Goal: Transaction & Acquisition: Purchase product/service

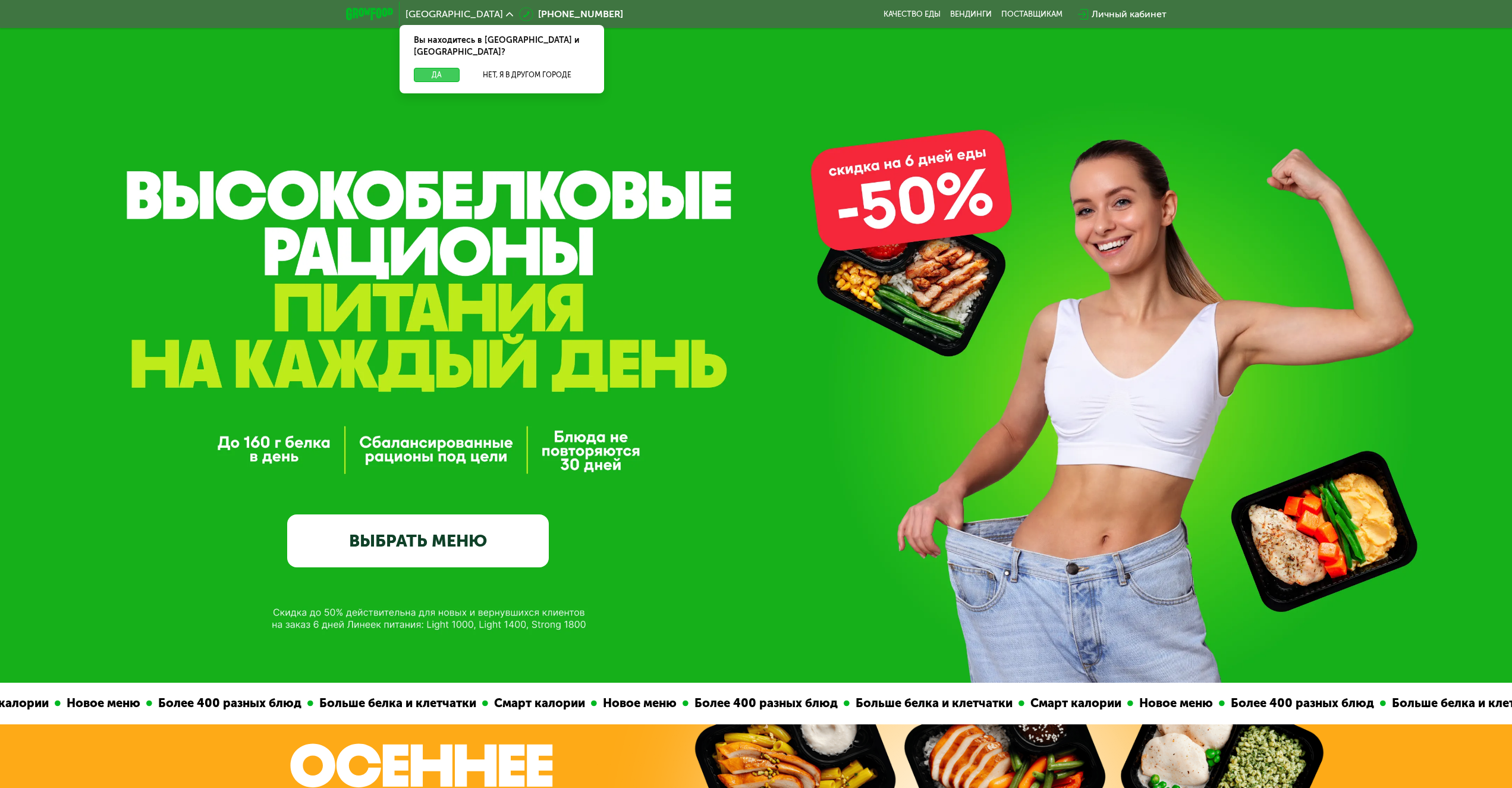
click at [436, 68] on button "Да" at bounding box center [436, 75] width 45 height 15
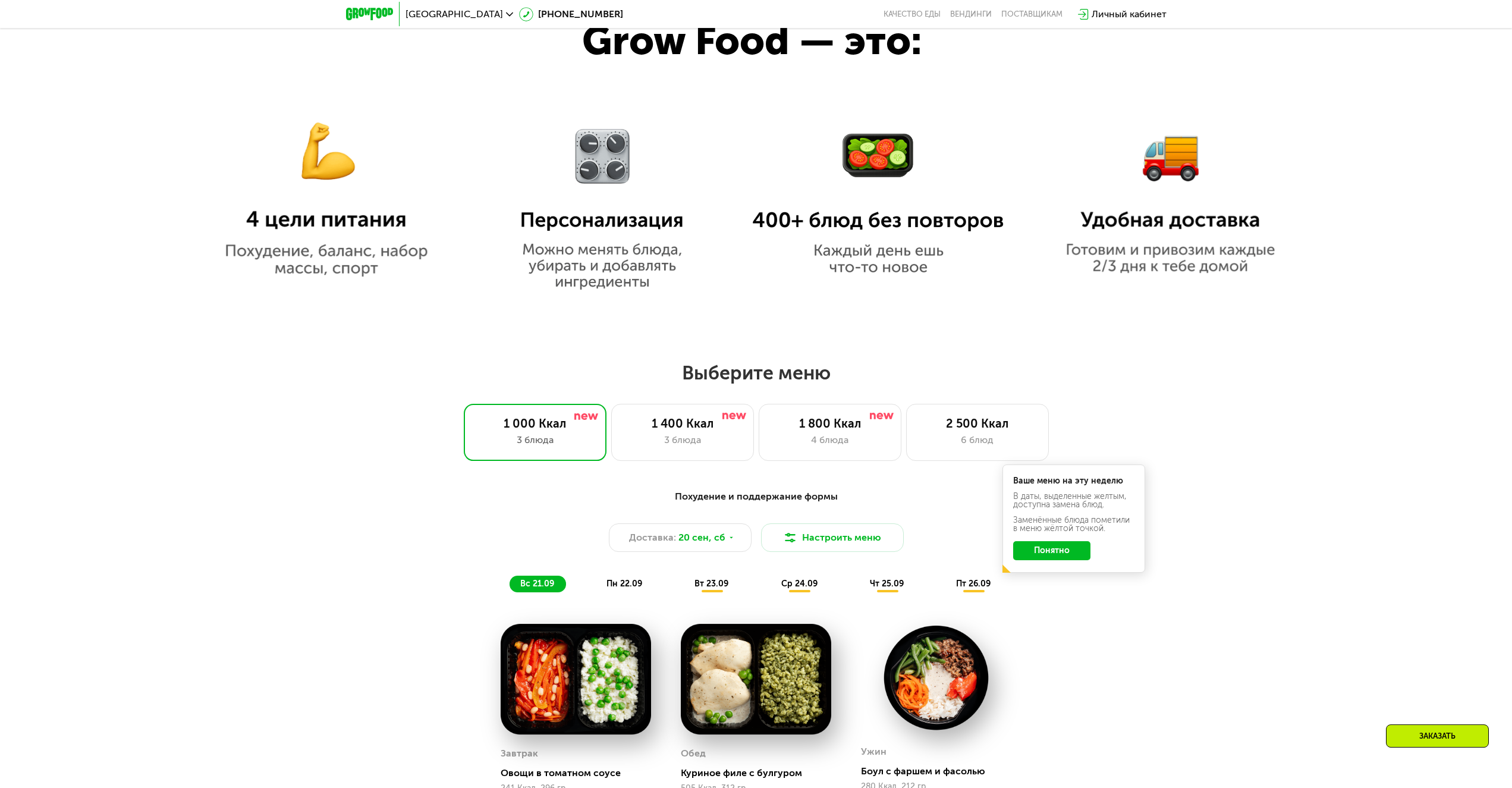
scroll to position [971, 0]
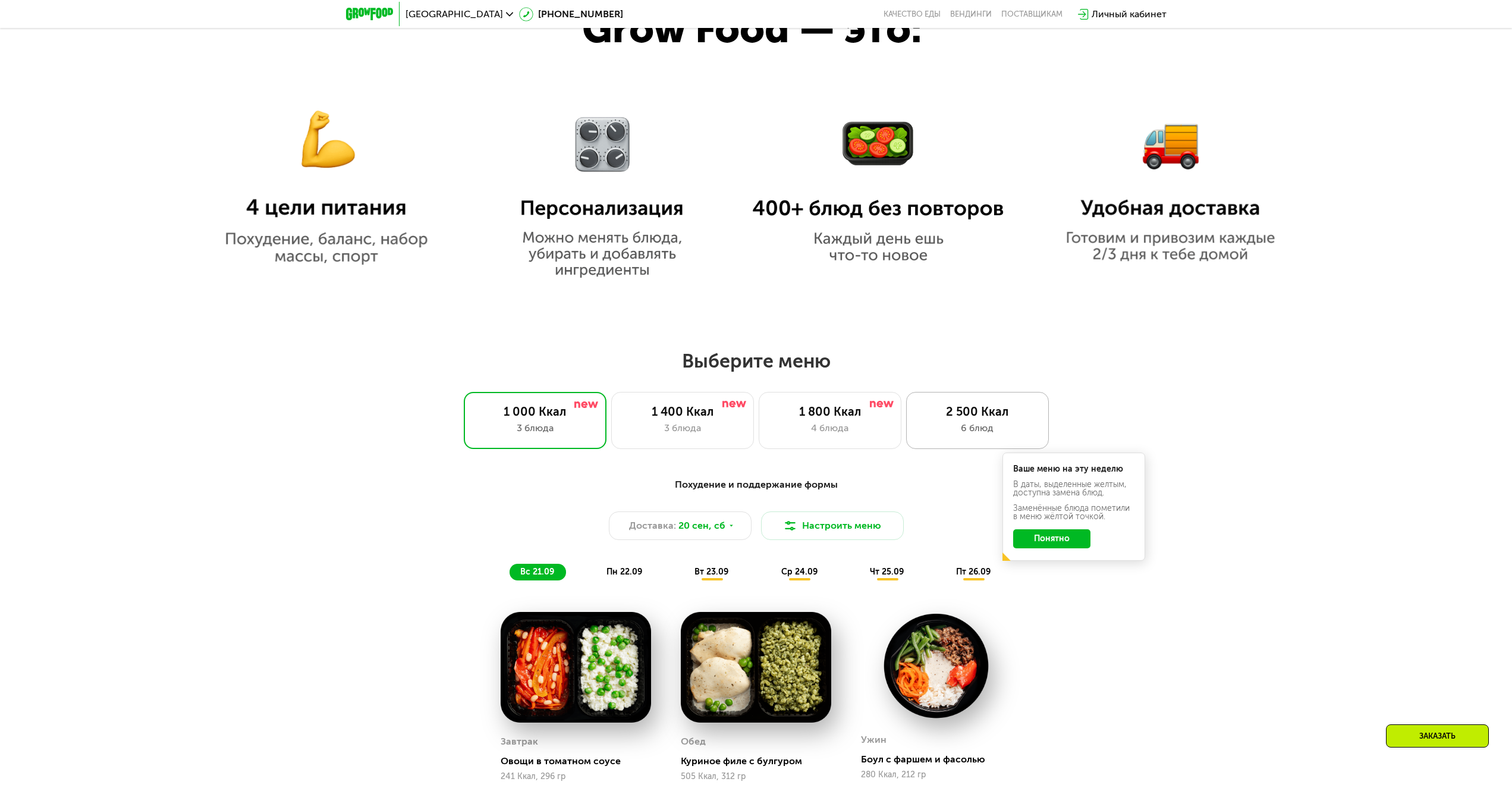
click at [943, 429] on div "6 блюд" at bounding box center [977, 429] width 118 height 15
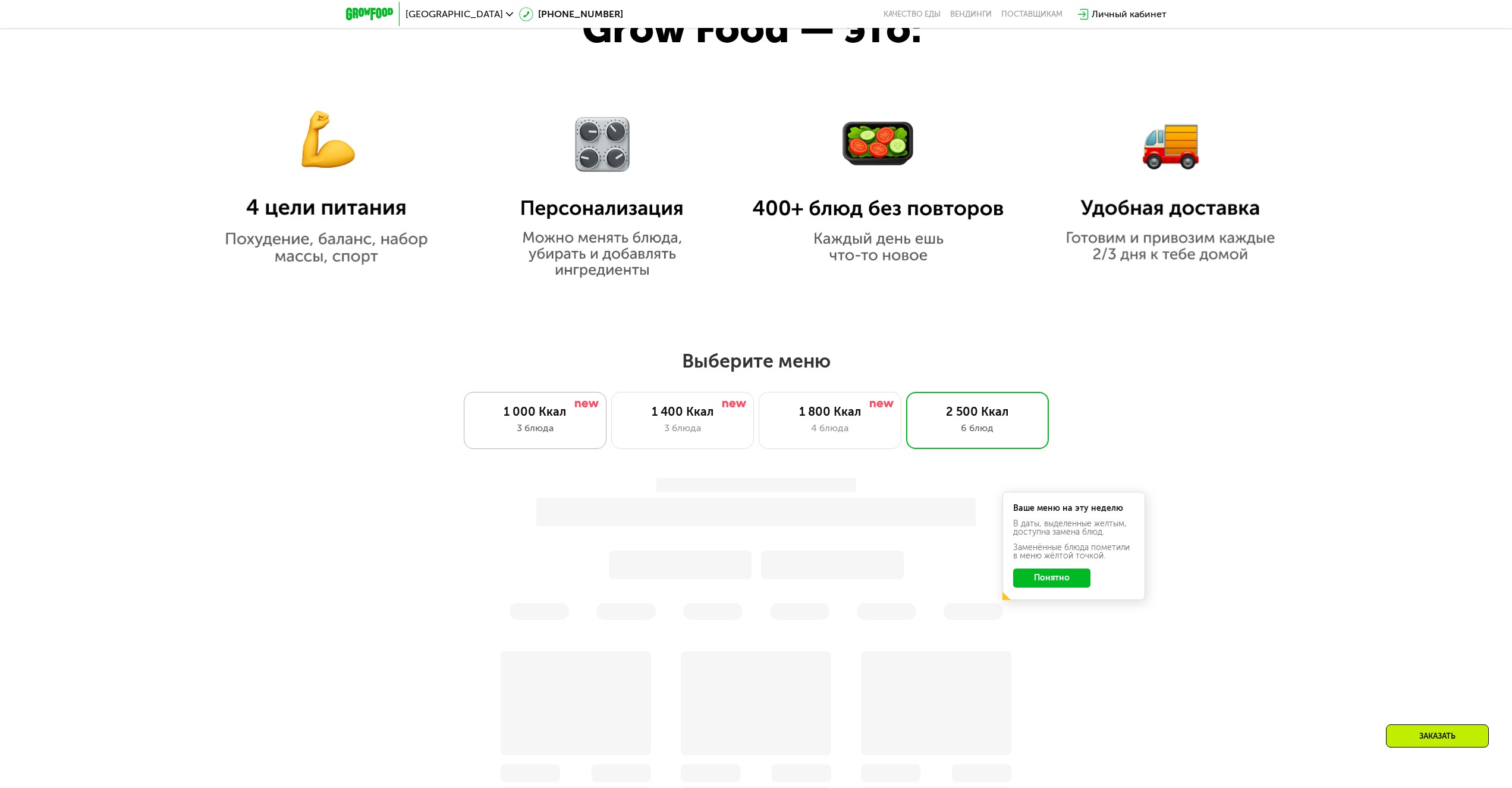
click at [565, 416] on div "1 000 Ккал" at bounding box center [535, 411] width 118 height 15
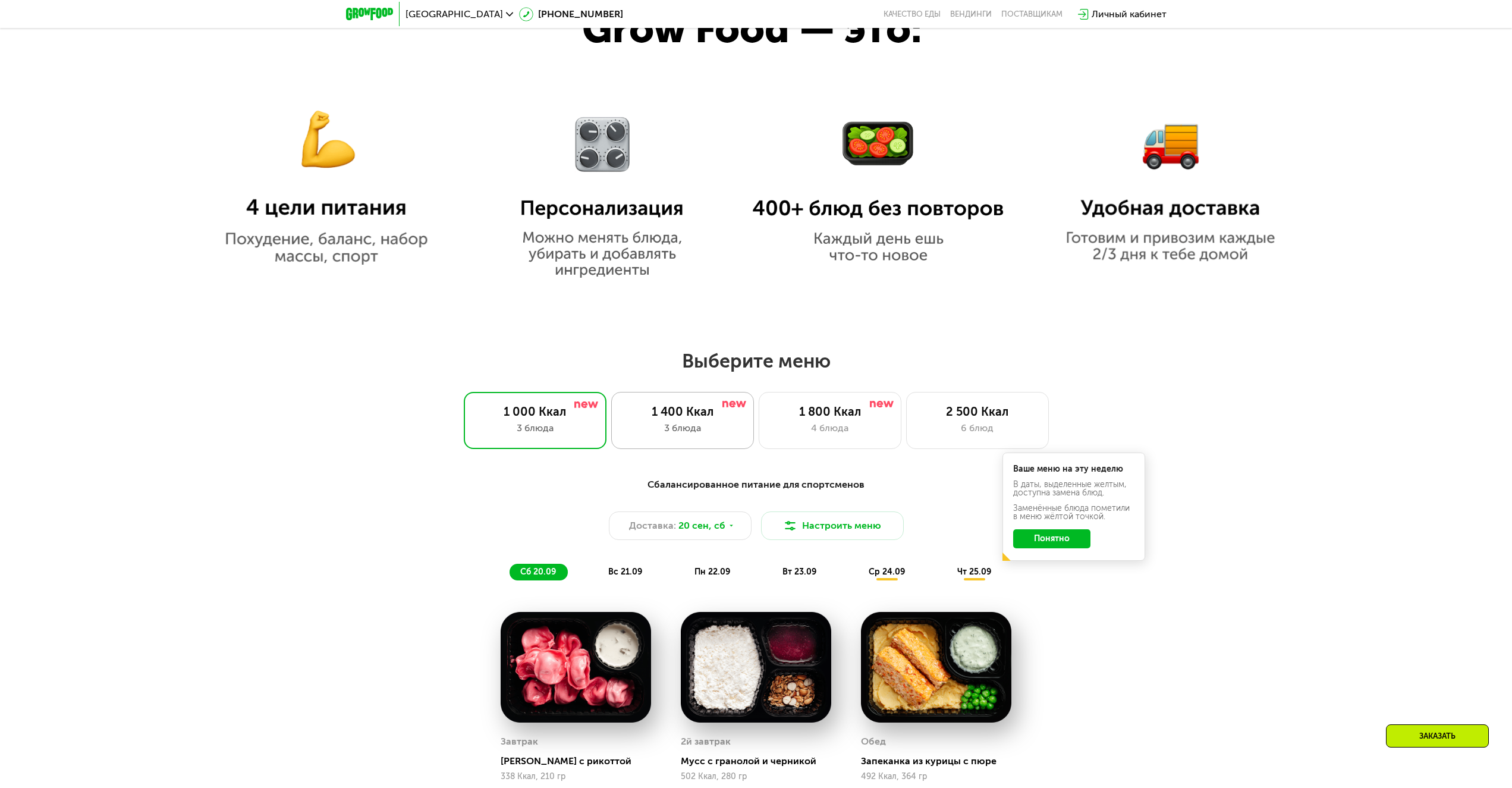
click at [693, 429] on div "3 блюда" at bounding box center [682, 429] width 118 height 15
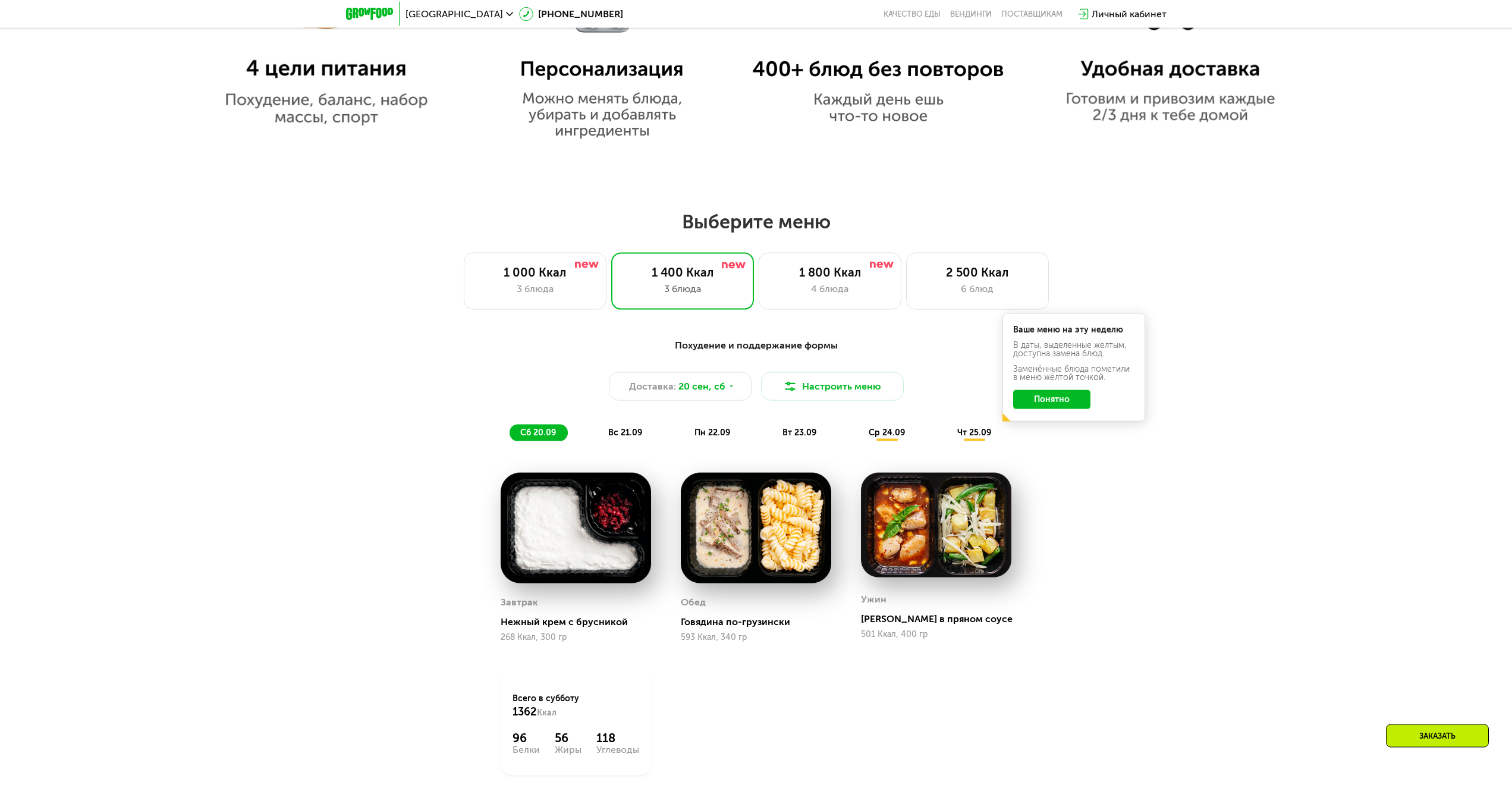
scroll to position [1213, 0]
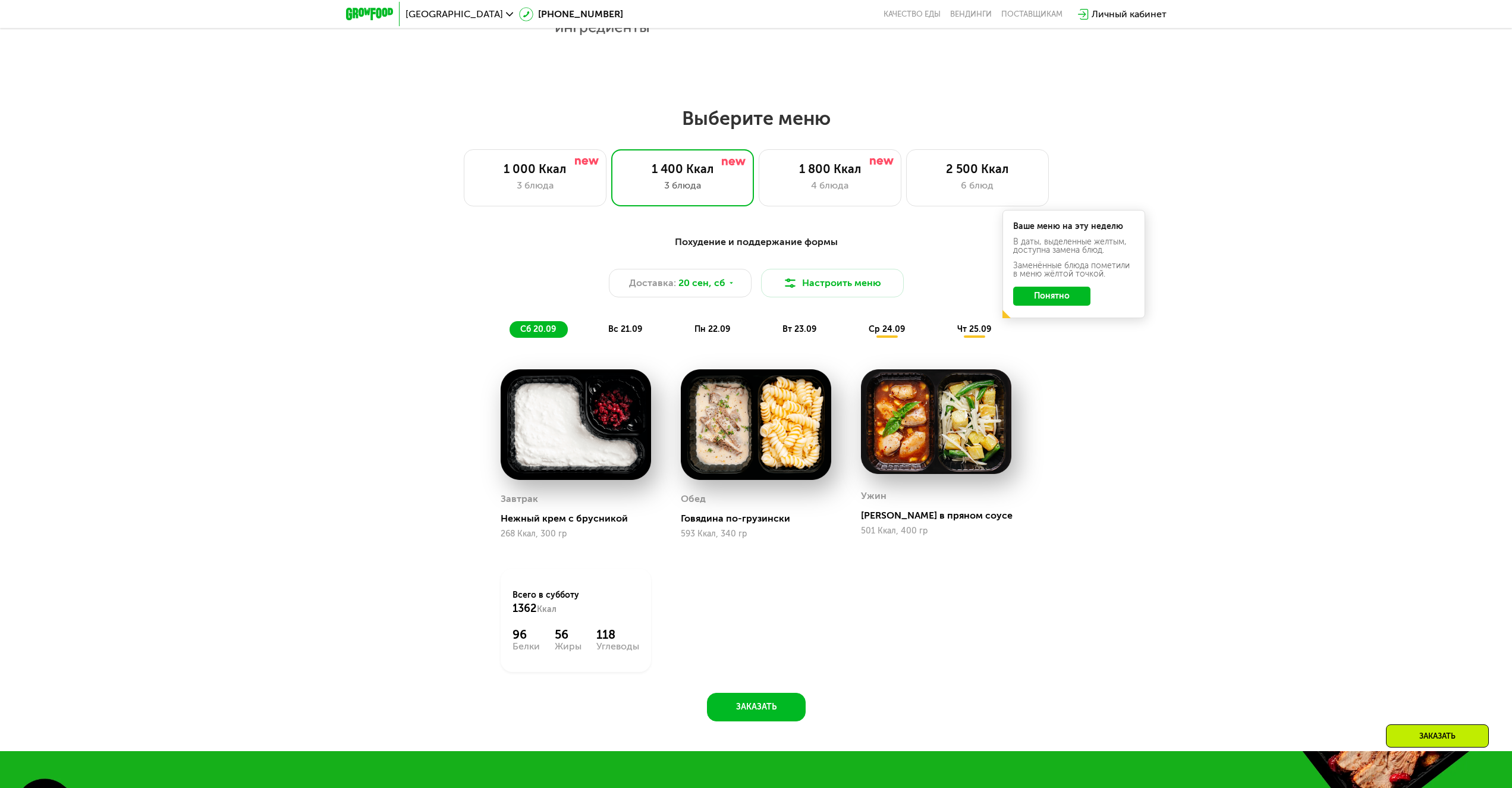
click at [1219, 355] on div "Похудение и поддержание формы Доставка: [DATE] Настроить меню сб 20.09 вс 21.09…" at bounding box center [756, 485] width 1512 height 533
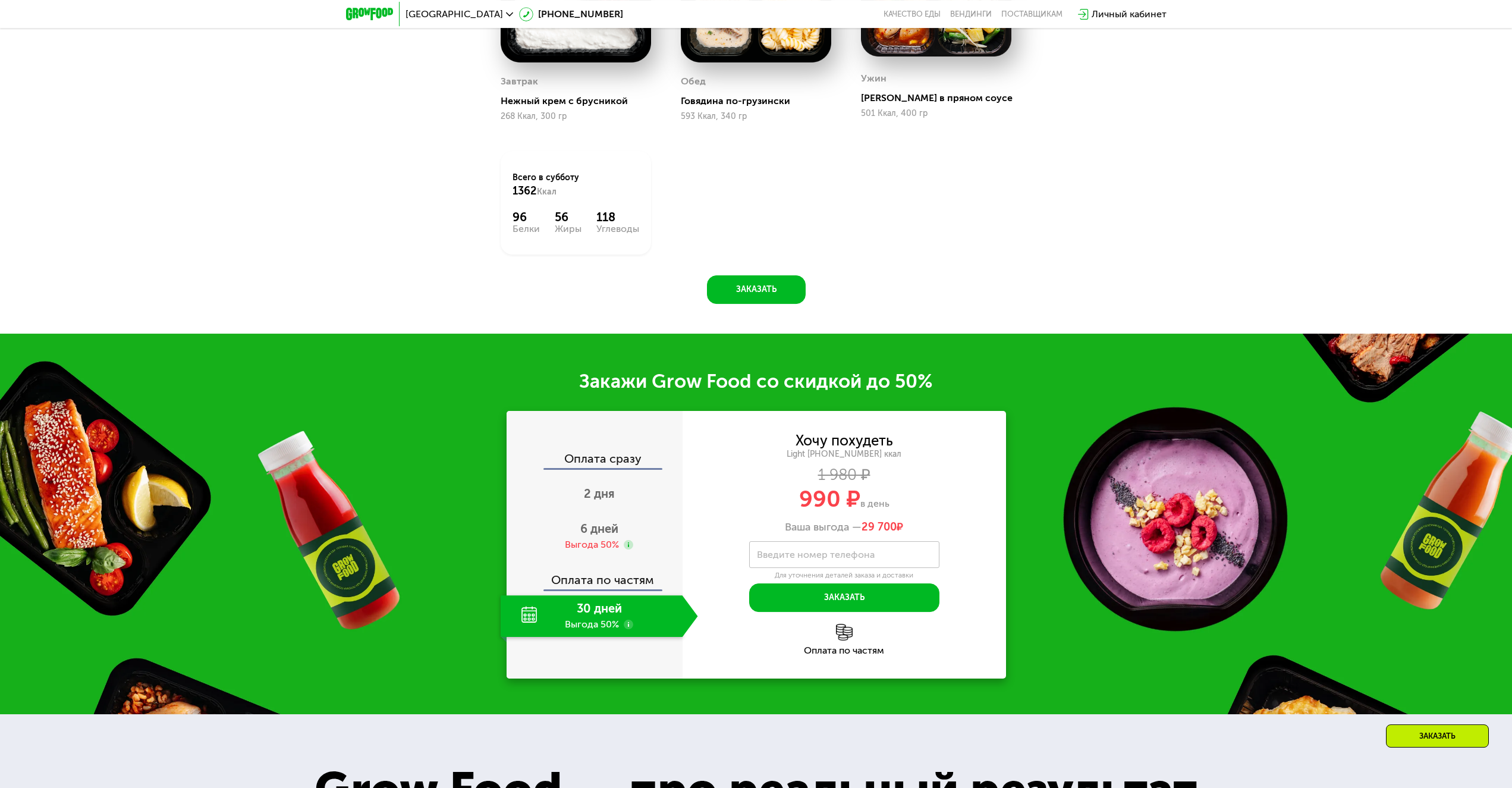
scroll to position [1638, 0]
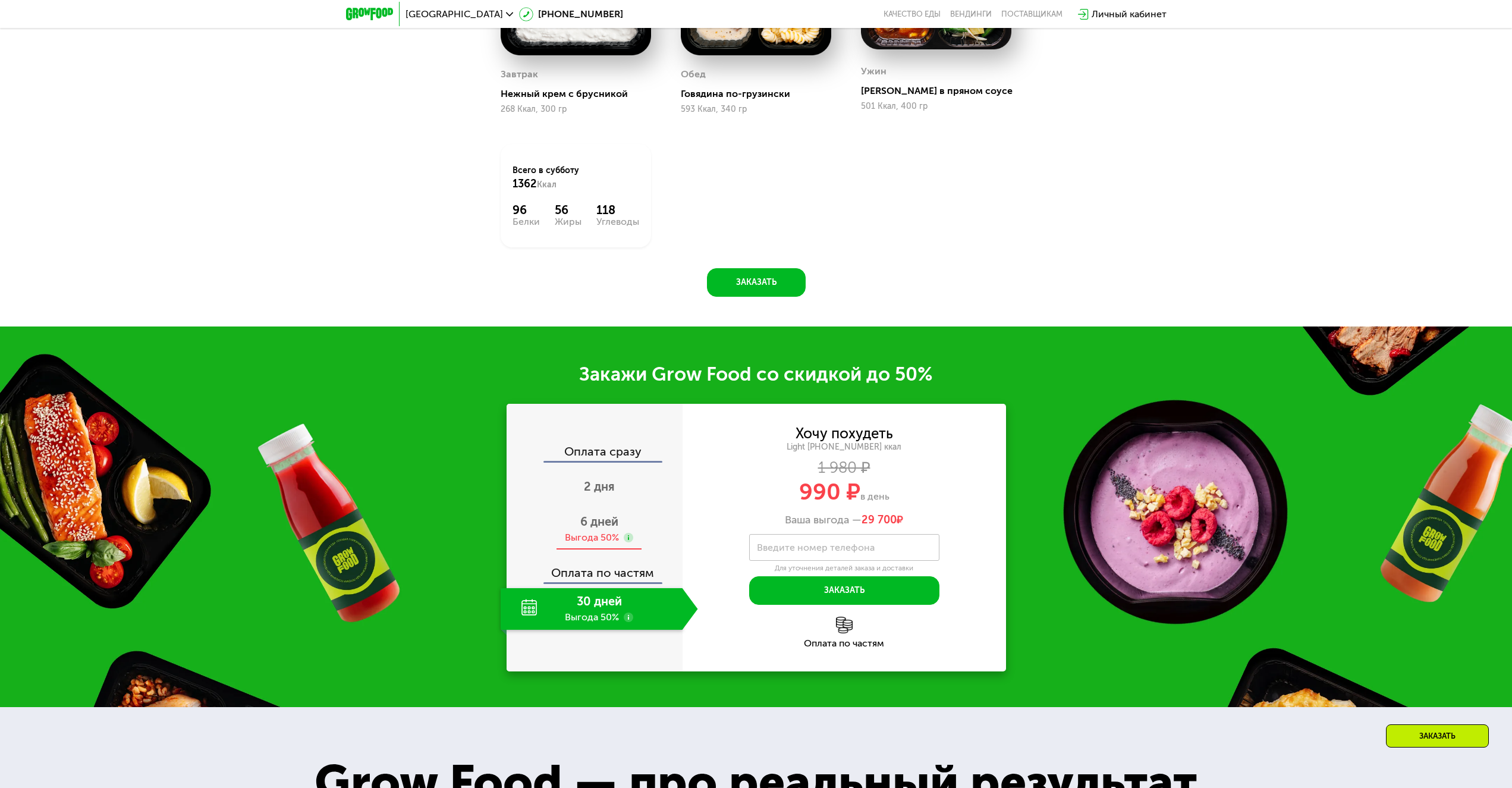
click at [596, 522] on span "6 дней" at bounding box center [599, 522] width 38 height 15
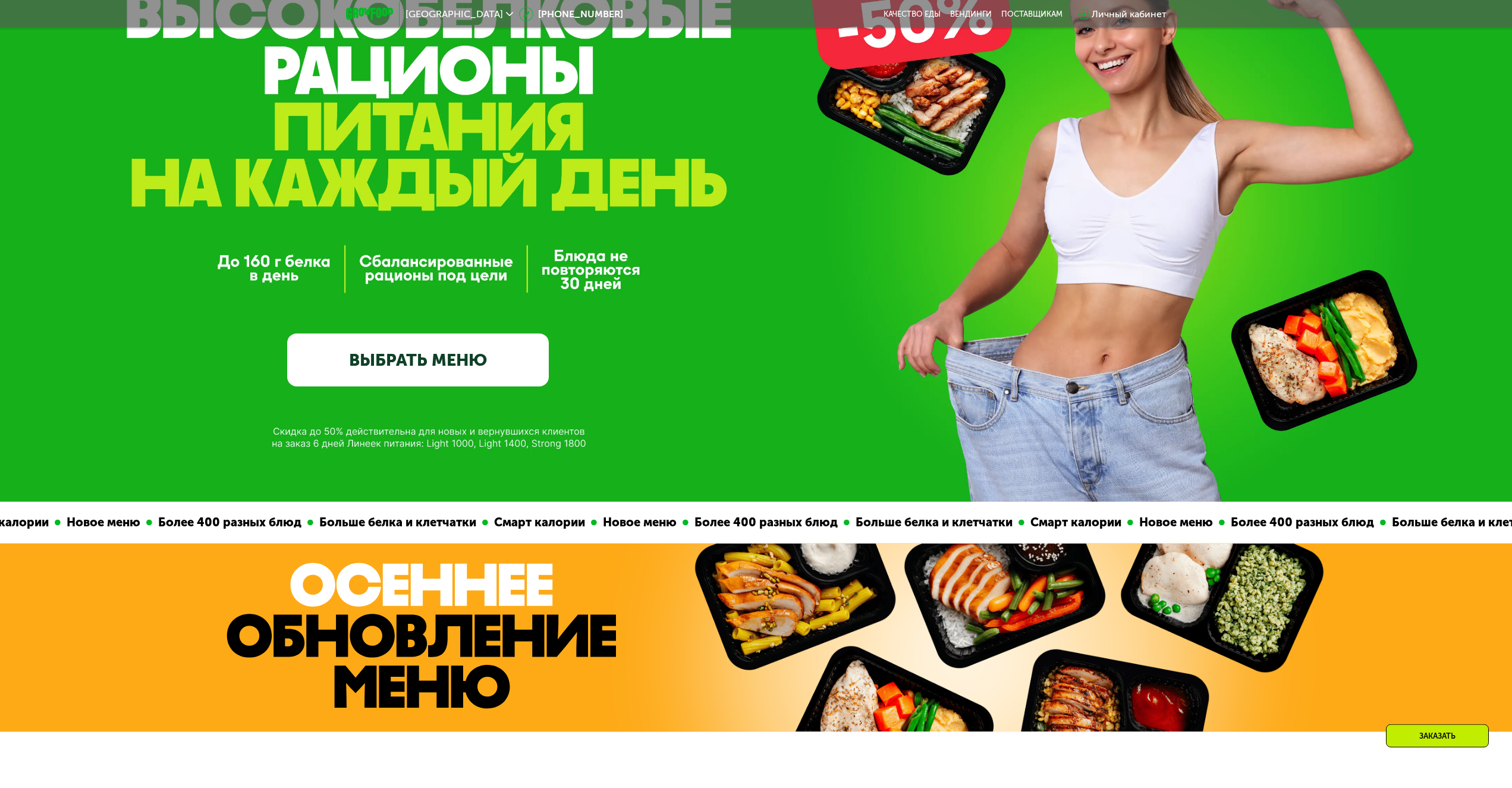
scroll to position [182, 0]
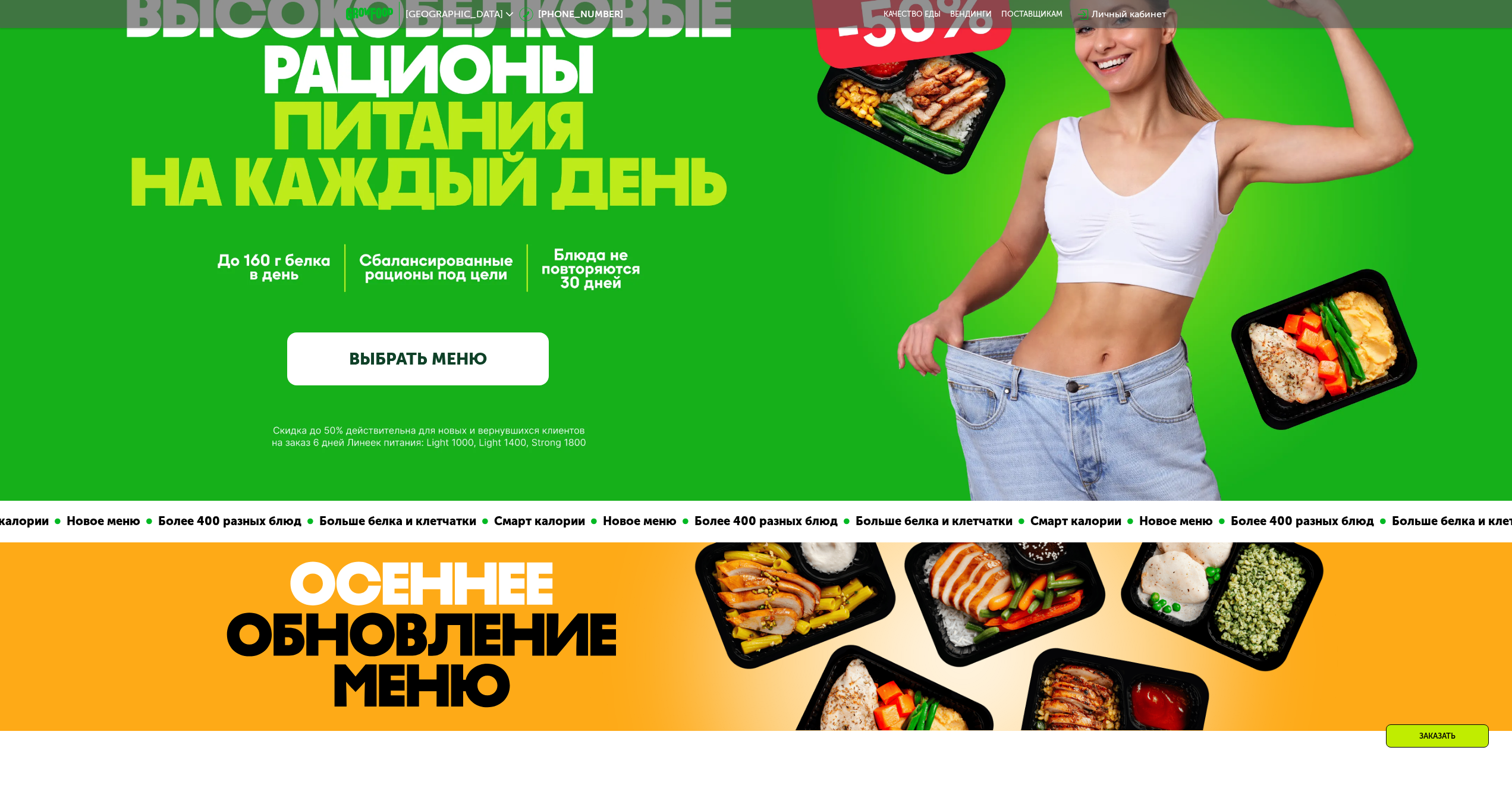
click at [442, 310] on div "GrowFood — доставка правильного питания ВЫБРАТЬ МЕНЮ" at bounding box center [418, 222] width 262 height 325
drag, startPoint x: 436, startPoint y: 340, endPoint x: 440, endPoint y: 357, distance: 17.5
click at [437, 340] on link "ВЫБРАТЬ МЕНЮ" at bounding box center [418, 358] width 262 height 52
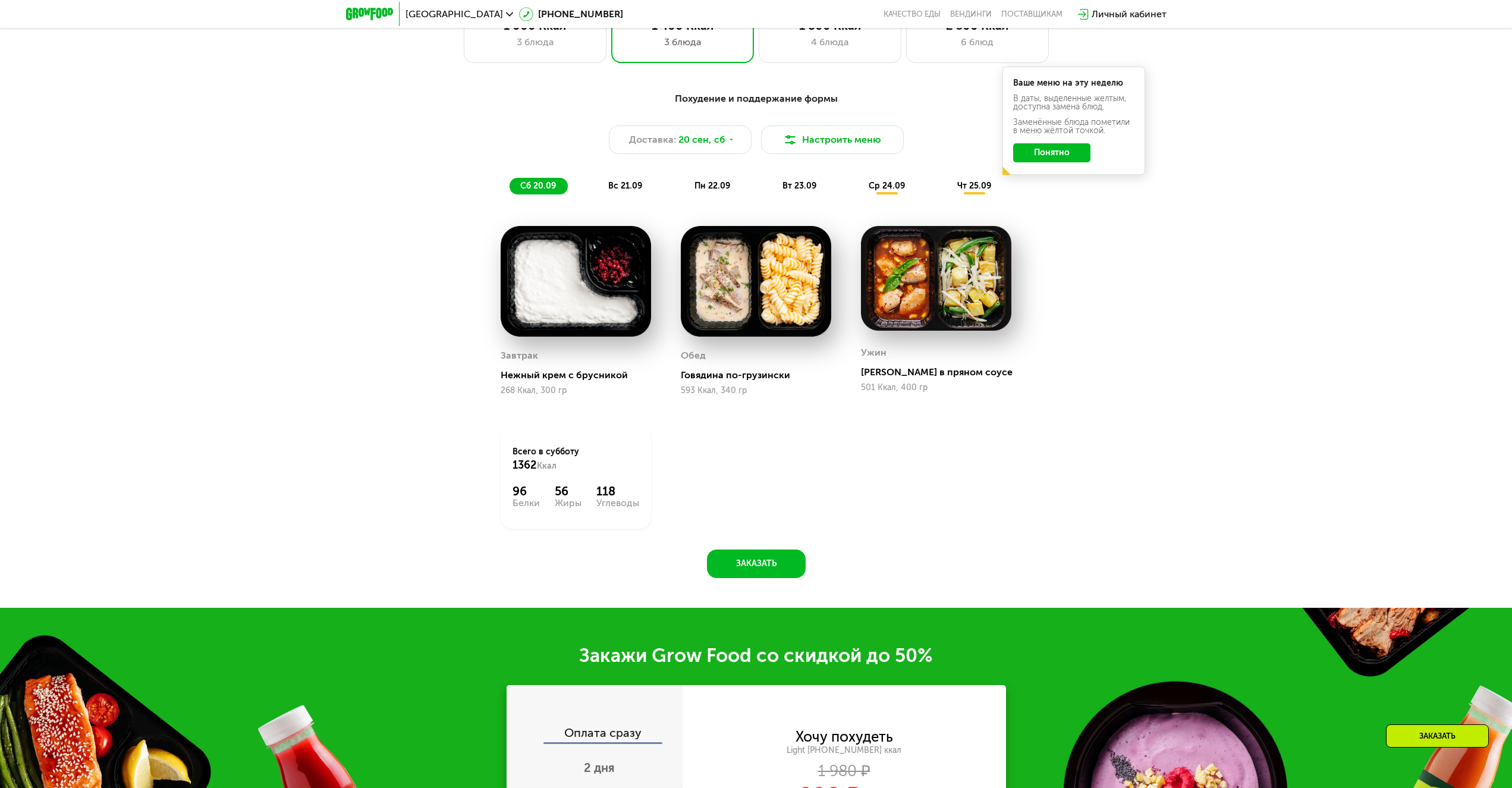
scroll to position [1721, 0]
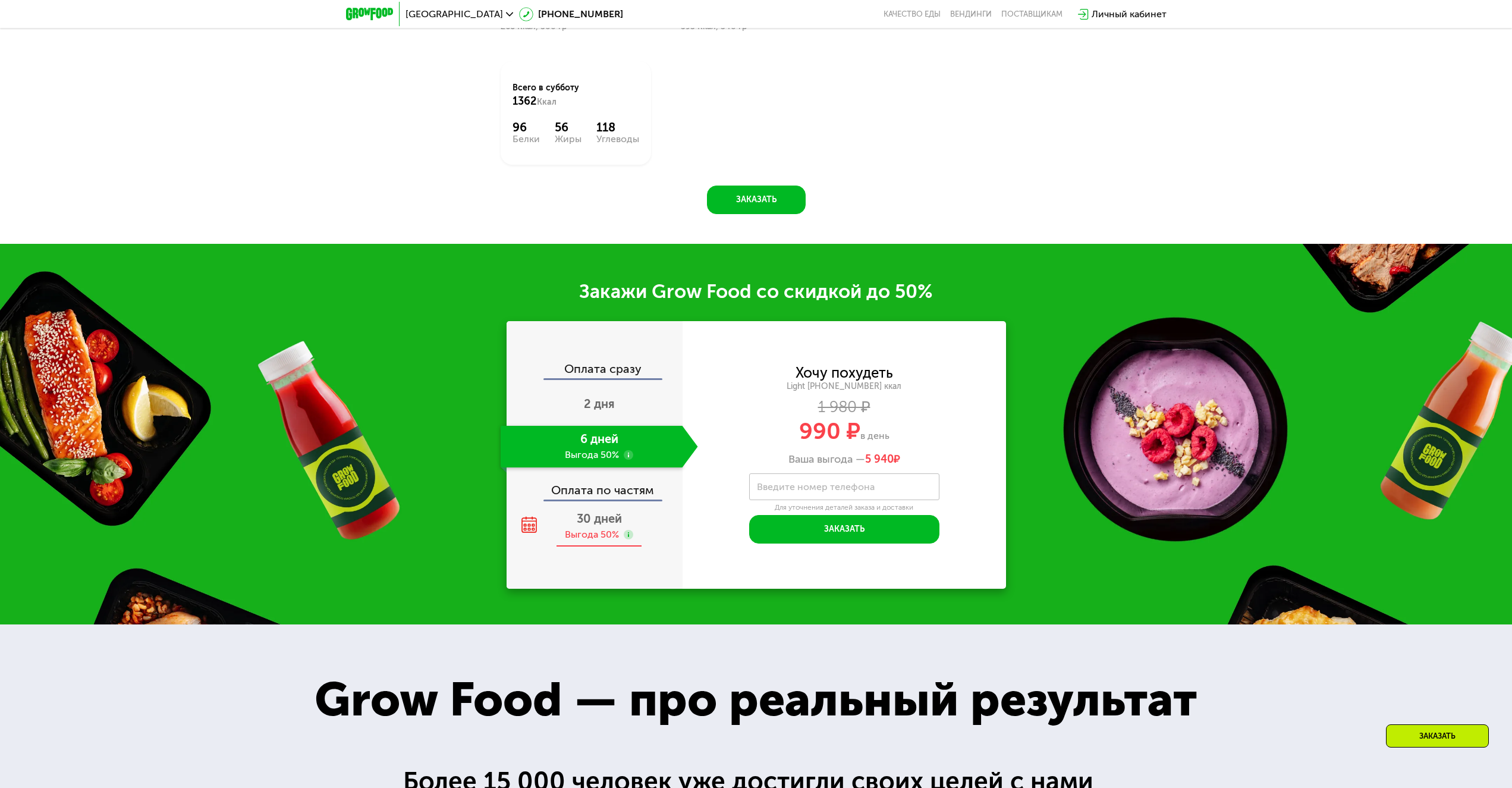
click at [600, 534] on div "Выгода 50%" at bounding box center [592, 535] width 54 height 13
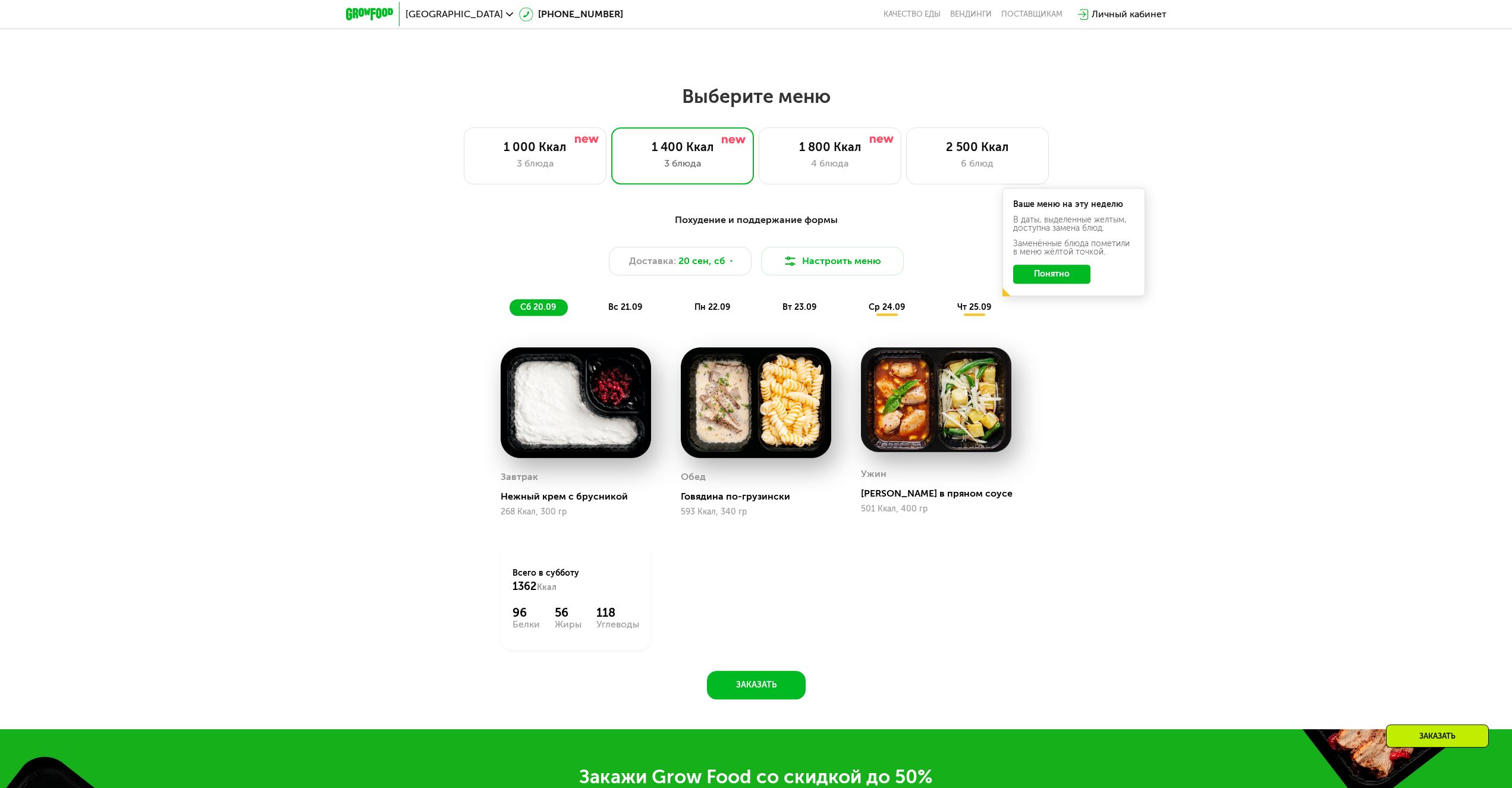
scroll to position [1114, 0]
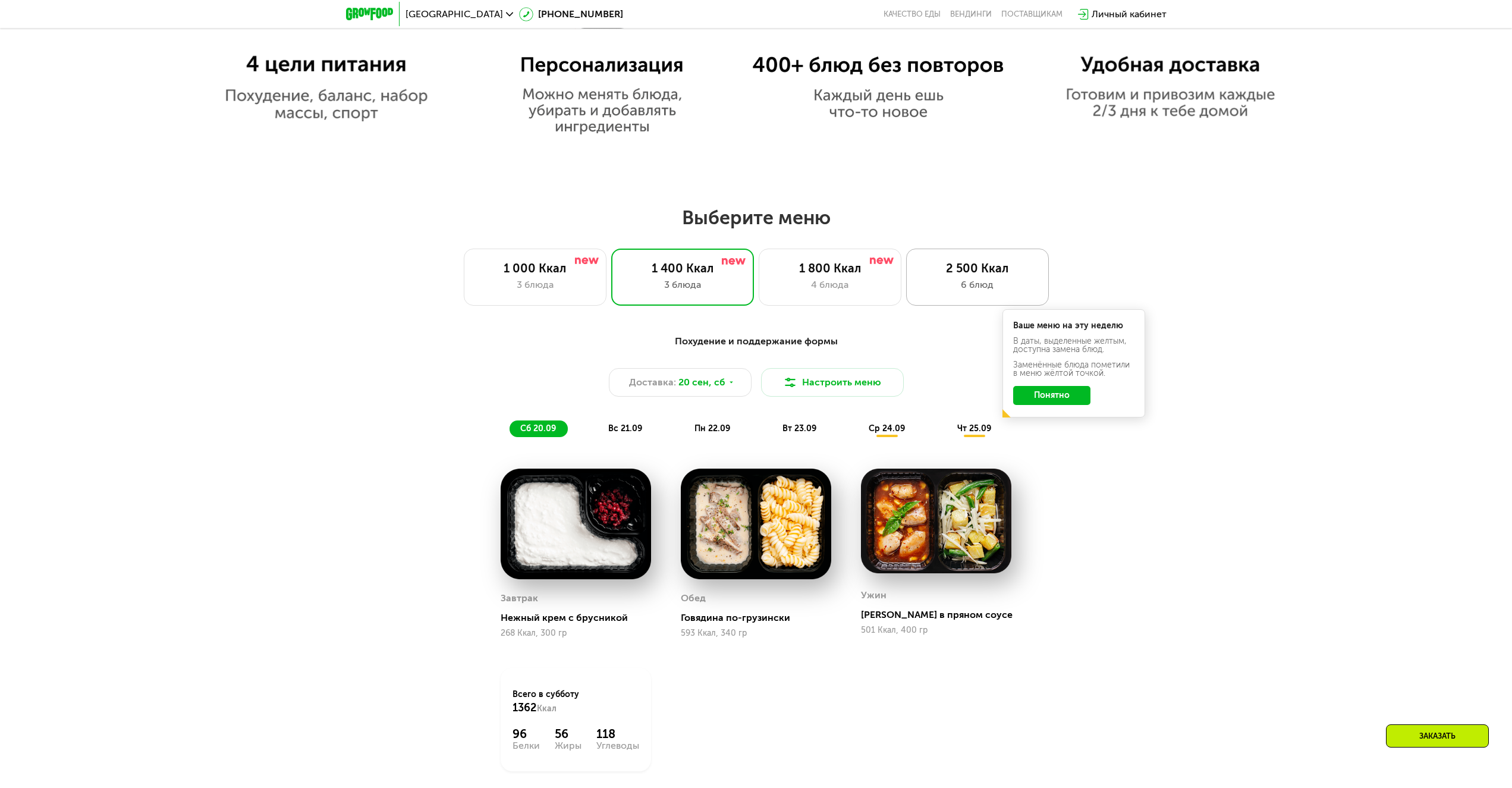
click at [985, 290] on div "6 блюд" at bounding box center [977, 285] width 118 height 15
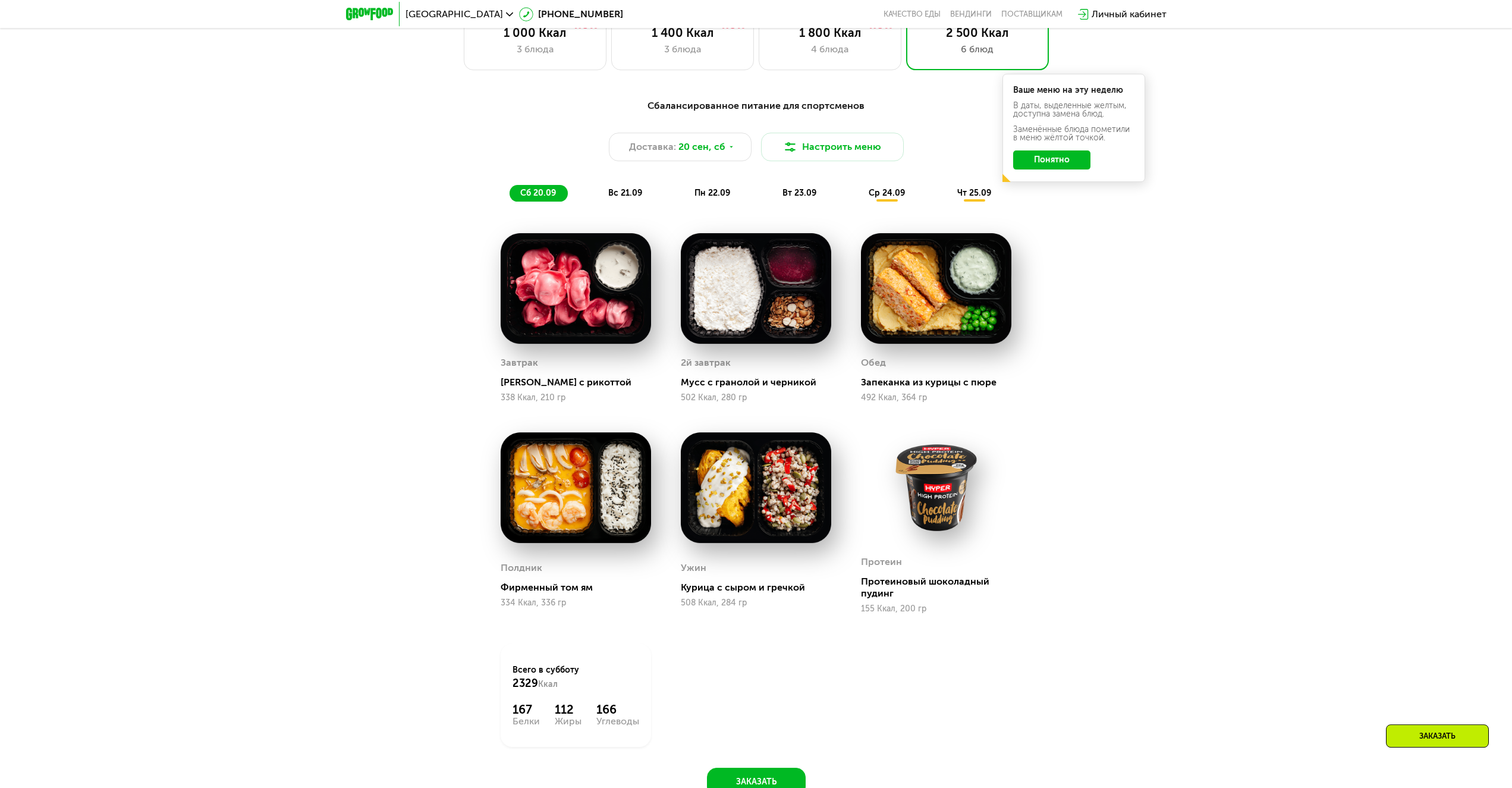
scroll to position [1357, 0]
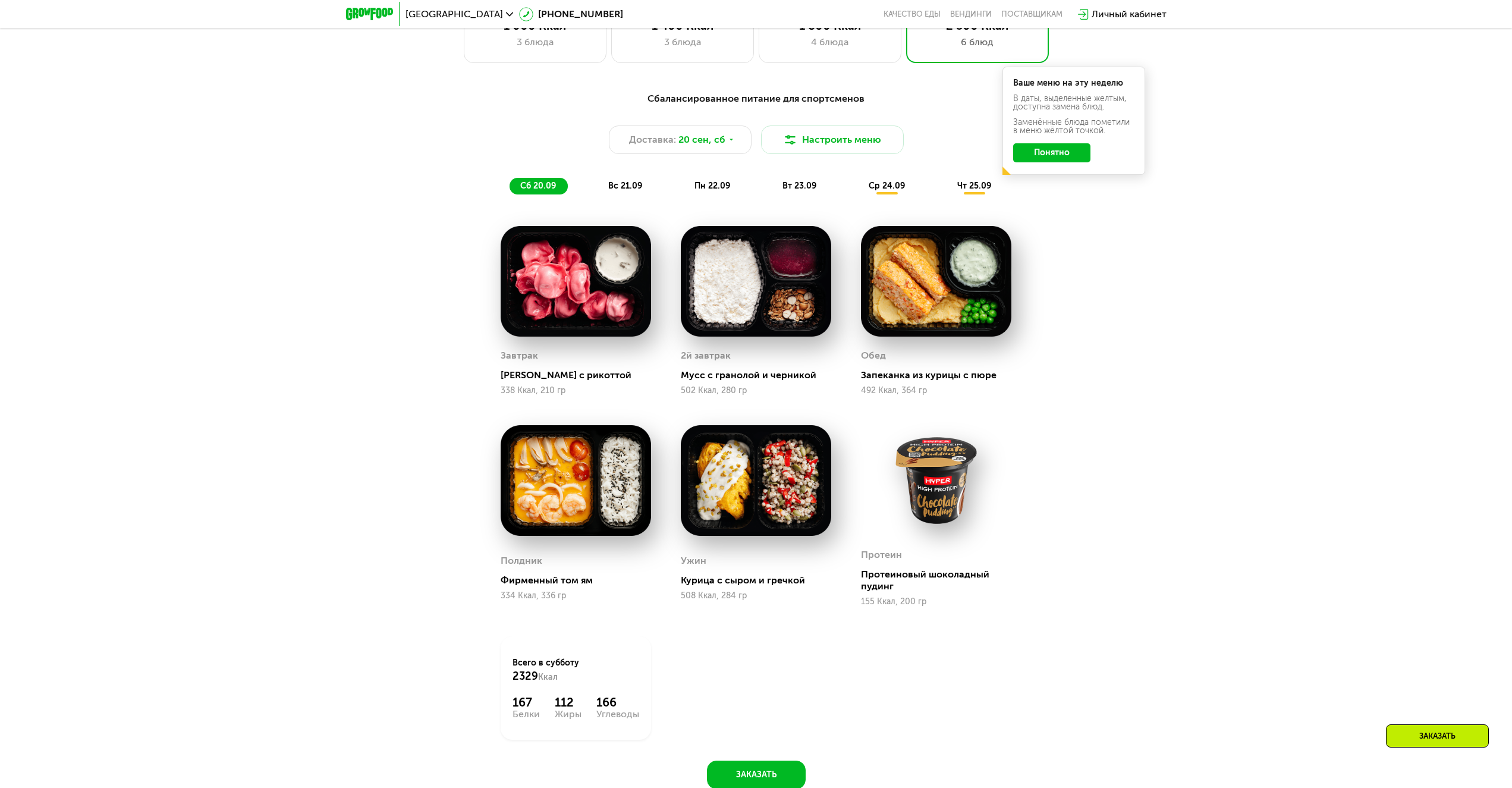
click at [613, 189] on span "вс 21.09" at bounding box center [625, 185] width 34 height 10
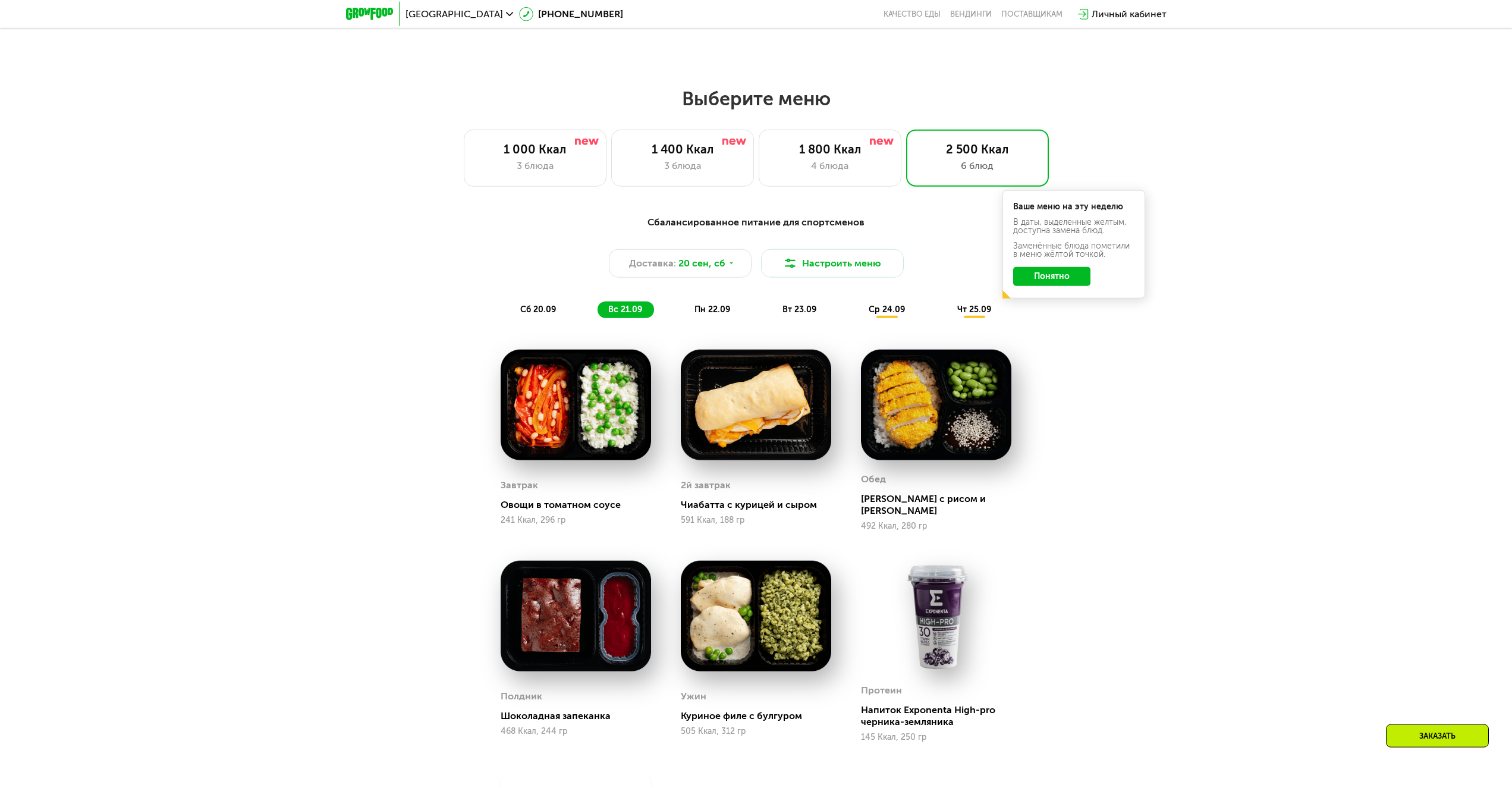
scroll to position [1054, 0]
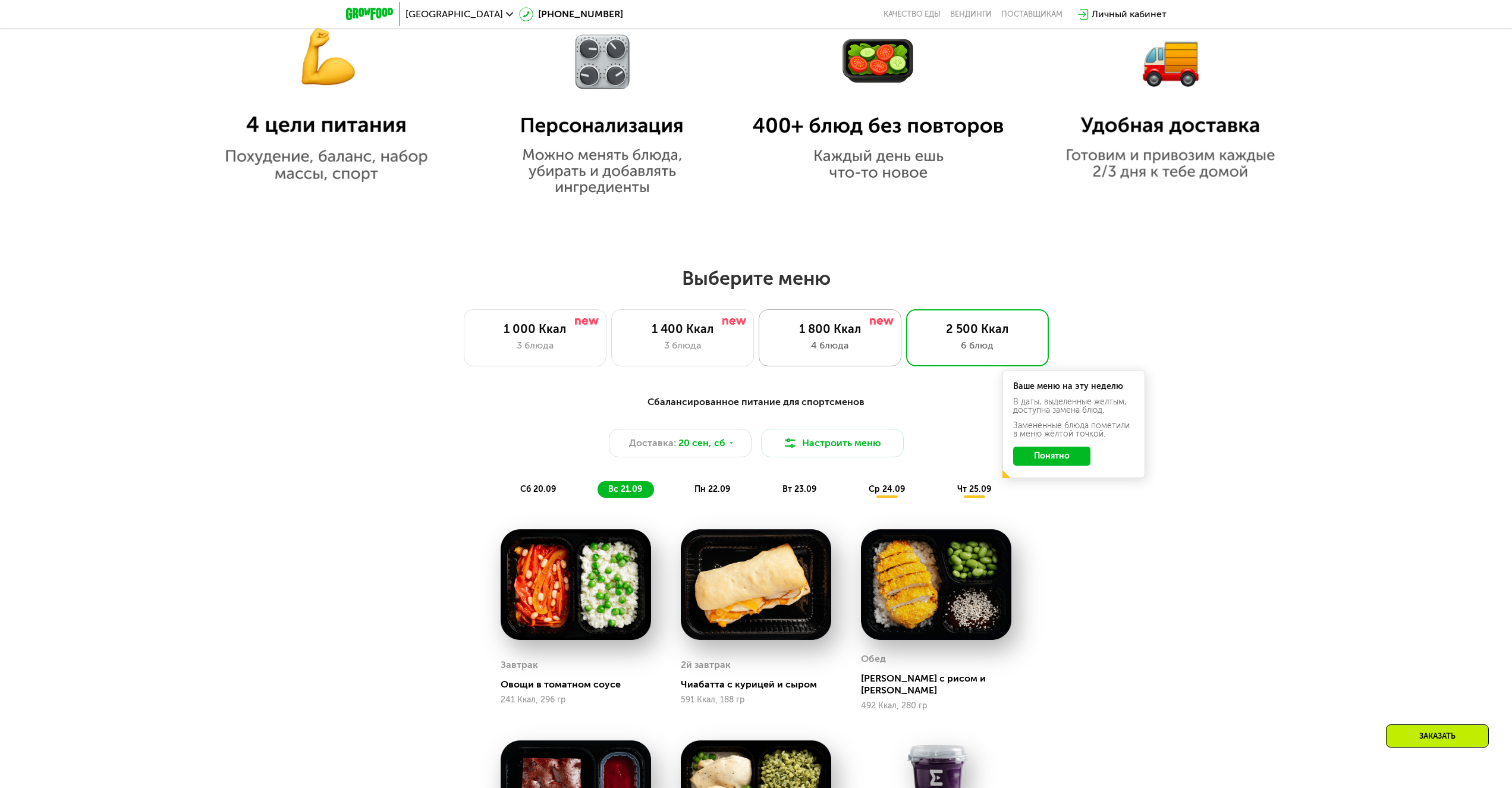
click at [844, 336] on div "1 800 Ккал" at bounding box center [830, 329] width 118 height 15
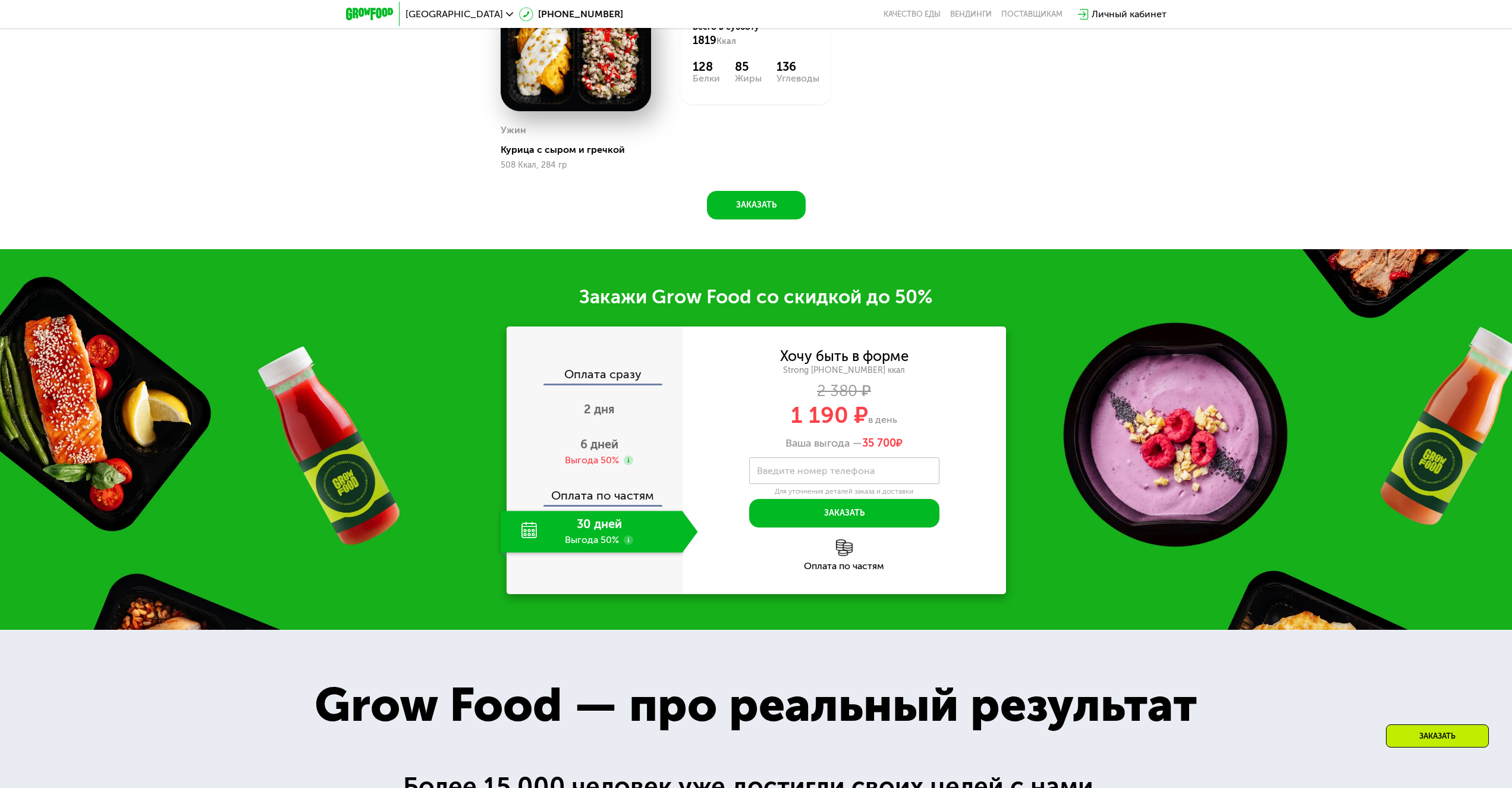
scroll to position [2024, 0]
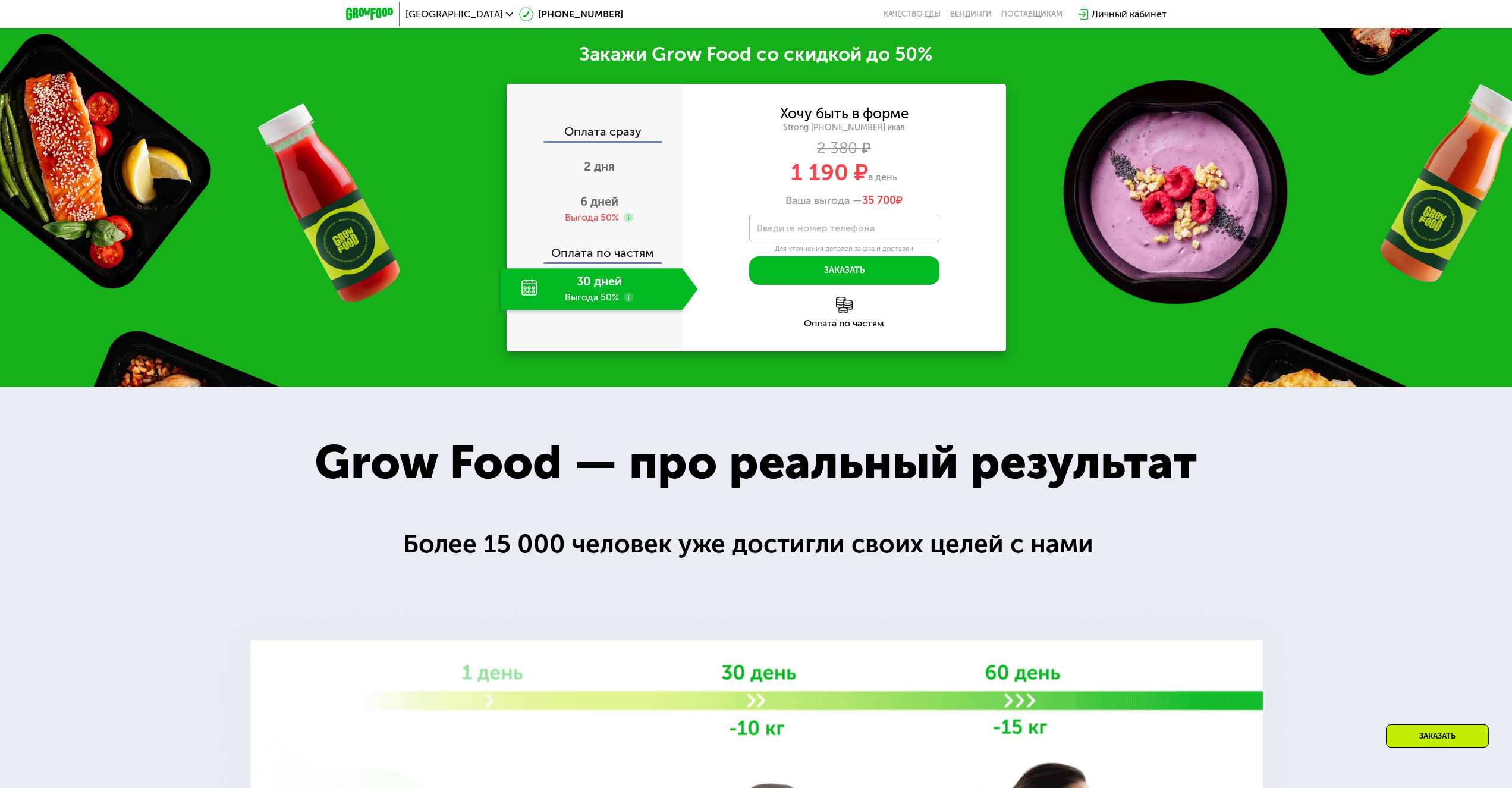
click at [595, 283] on div "30 дней Выгода 50%" at bounding box center [592, 289] width 182 height 42
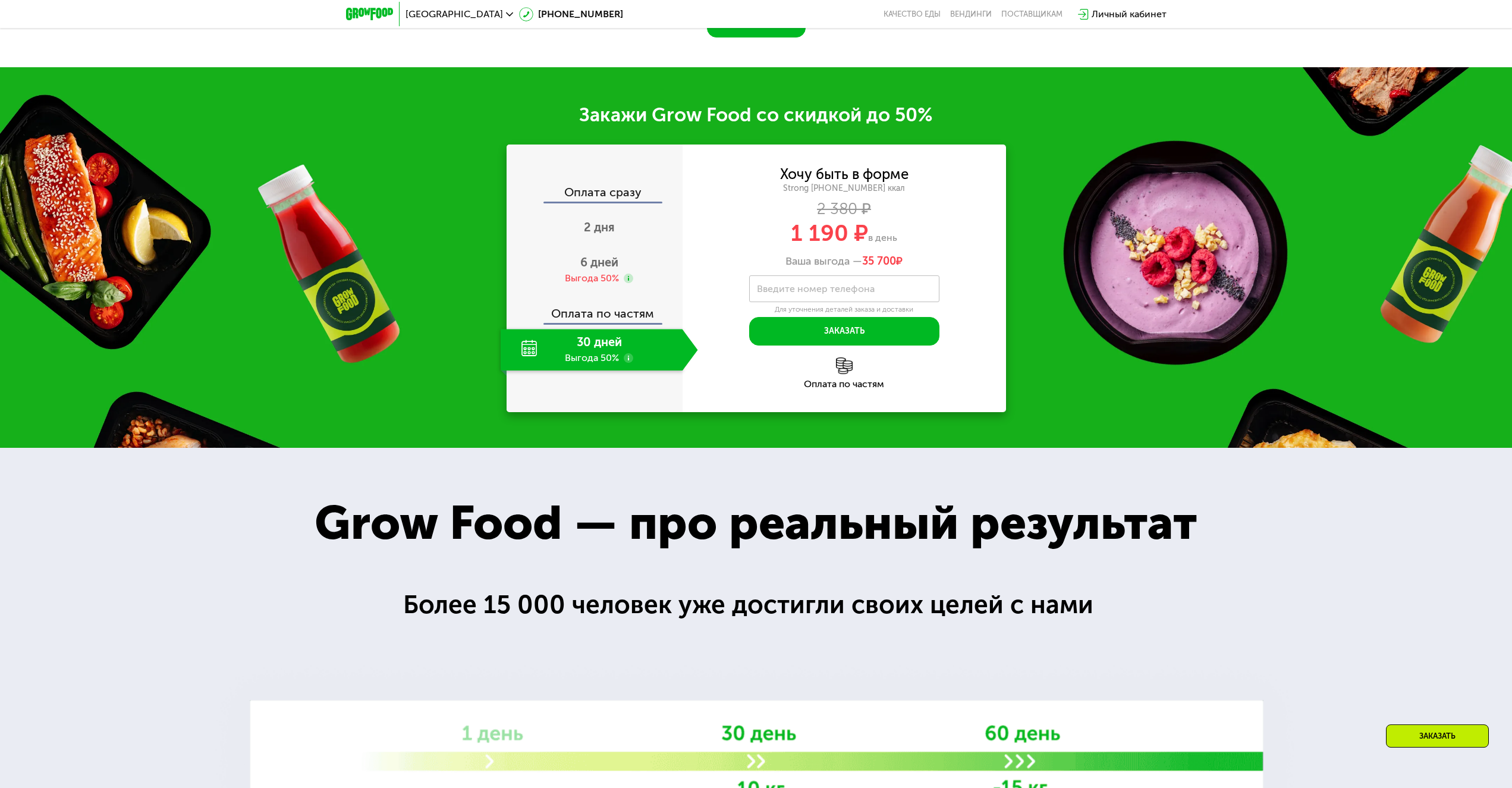
scroll to position [1842, 0]
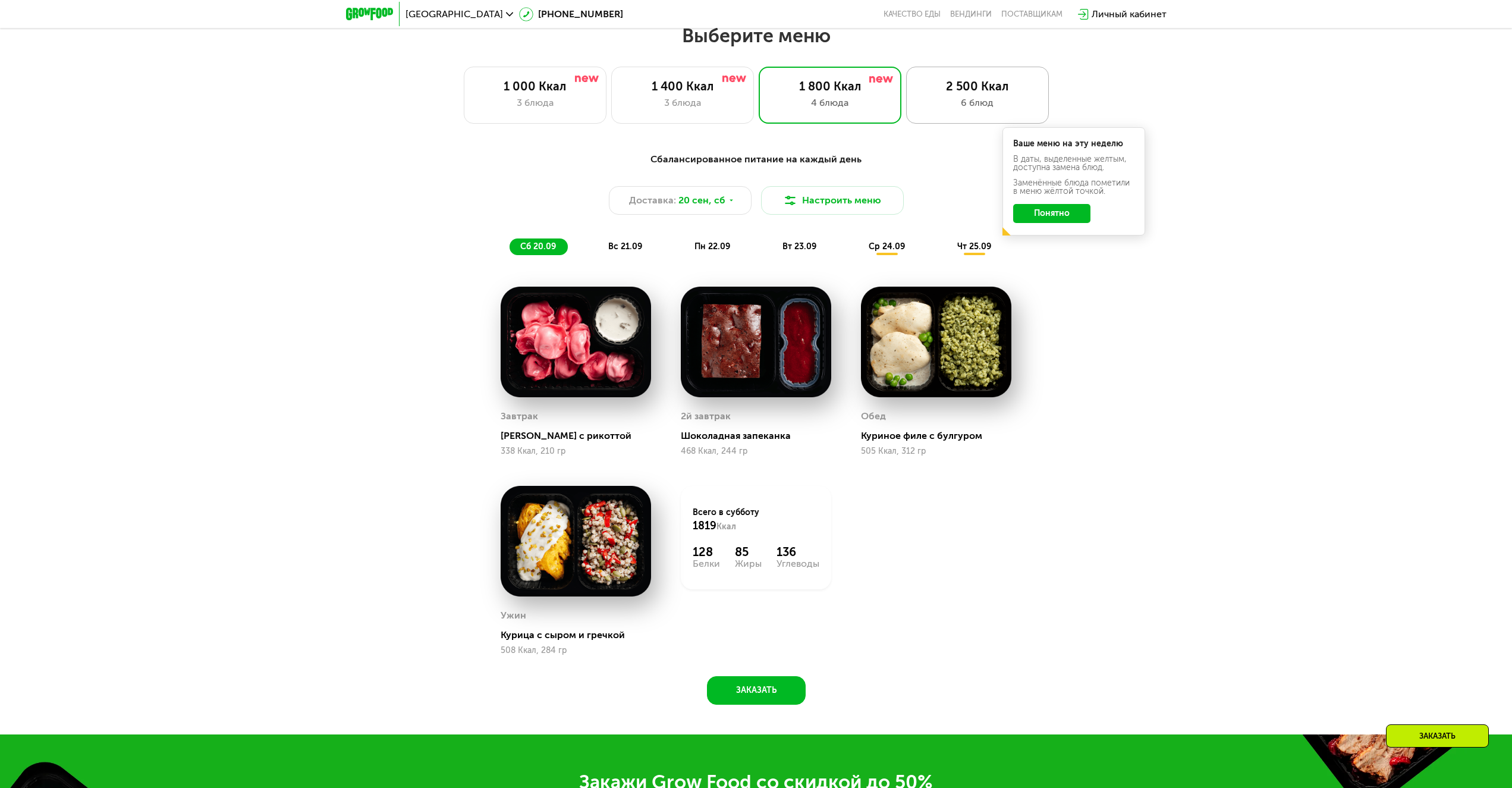
click at [932, 88] on div "2 500 Ккал" at bounding box center [977, 86] width 118 height 15
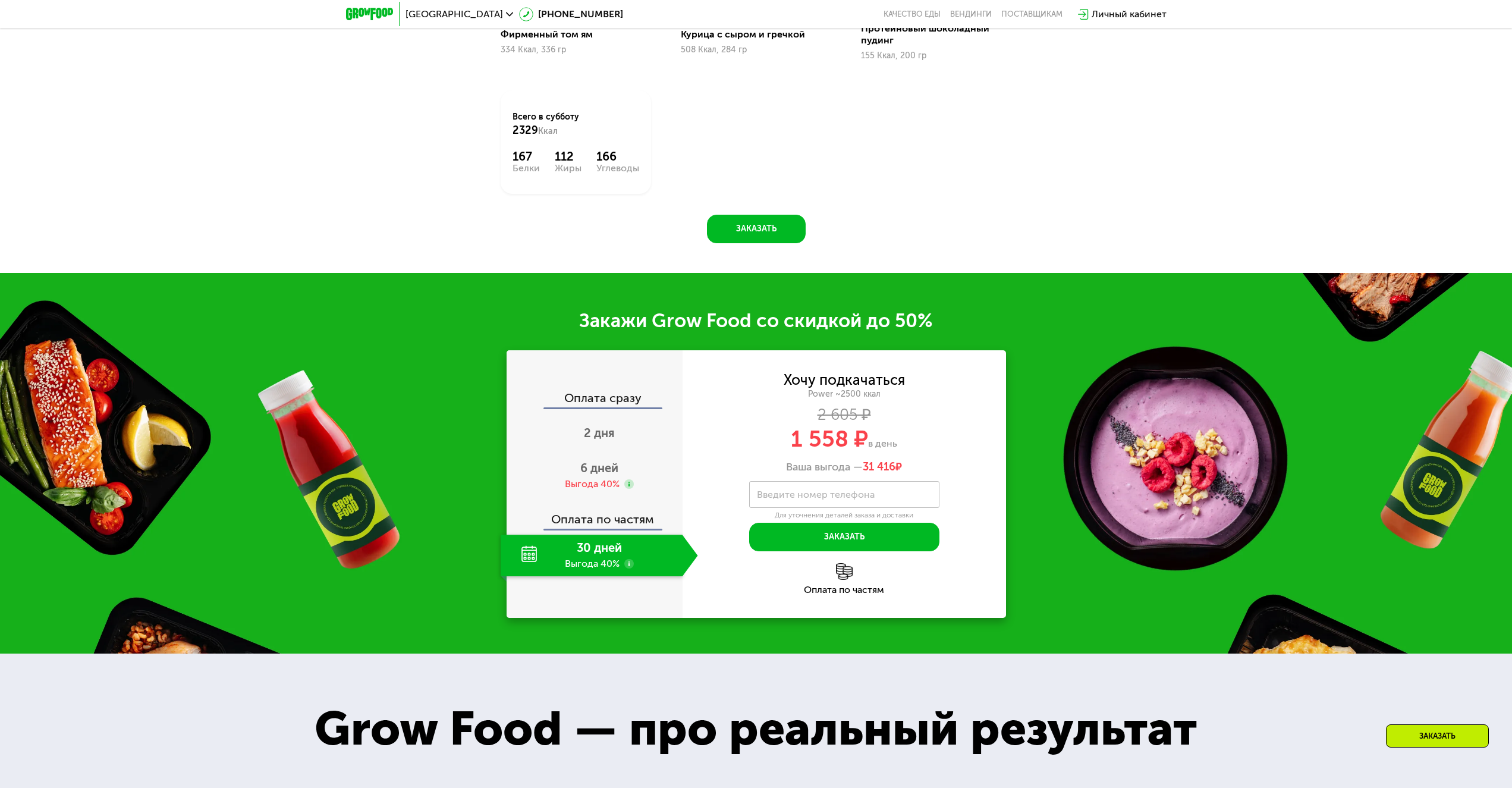
scroll to position [1600, 0]
